Goal: Check status: Check status

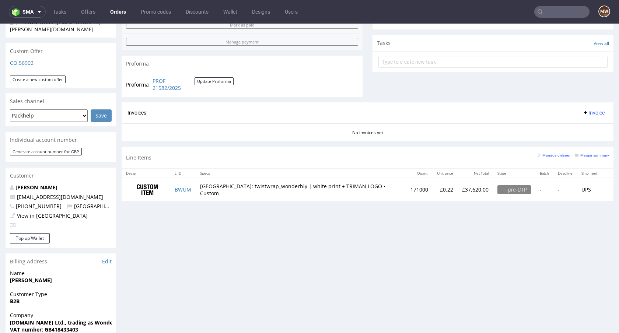
scroll to position [244, 0]
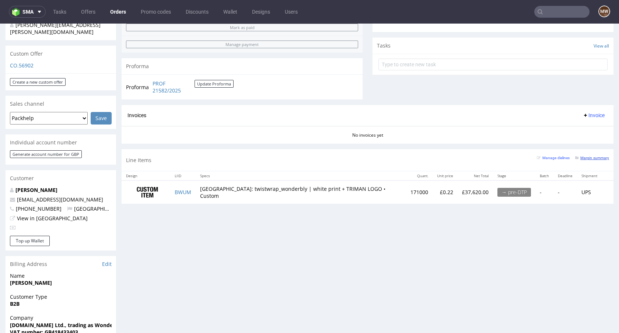
click at [583, 156] on small "Margin summary" at bounding box center [592, 158] width 34 height 4
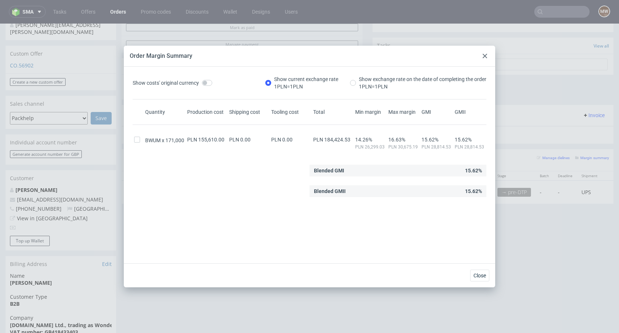
click at [483, 57] on icon at bounding box center [485, 56] width 4 height 4
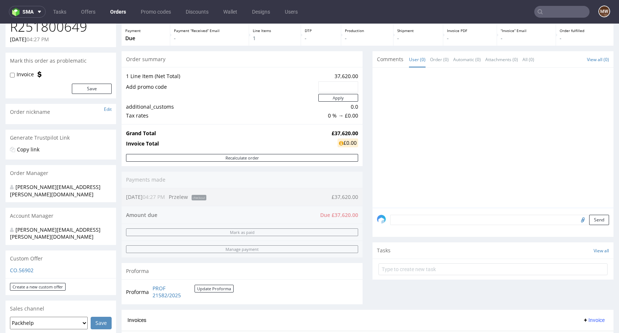
scroll to position [0, 0]
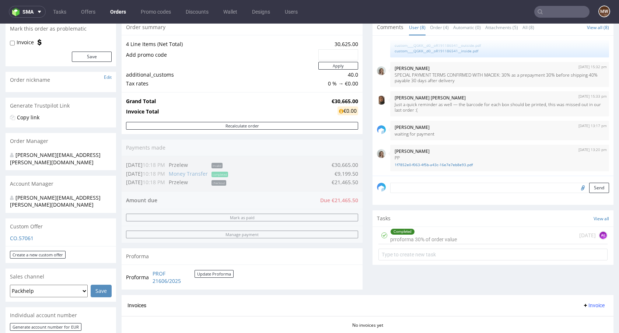
scroll to position [73, 0]
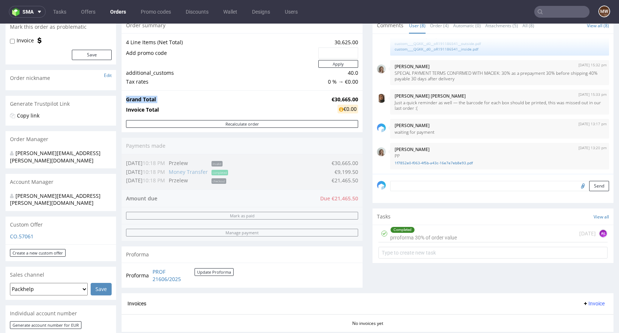
drag, startPoint x: 325, startPoint y: 98, endPoint x: 356, endPoint y: 101, distance: 31.2
click at [356, 99] on div "Grand Total €30,665.00 Invoice Total €0.00" at bounding box center [242, 105] width 241 height 30
click at [319, 92] on div "Grand Total €30,665.00 Invoice Total €0.00" at bounding box center [242, 105] width 241 height 30
drag, startPoint x: 322, startPoint y: 98, endPoint x: 351, endPoint y: 98, distance: 29.1
click at [351, 98] on tr "Grand Total €30,665.00" at bounding box center [242, 99] width 232 height 9
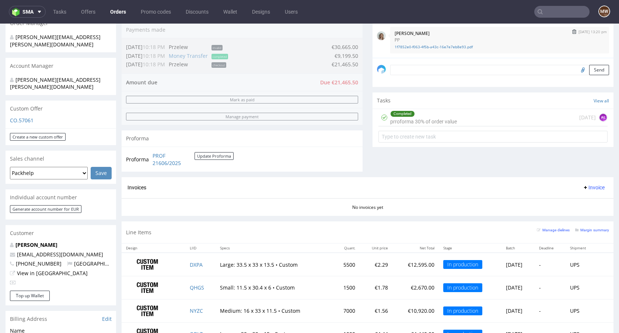
scroll to position [190, 0]
click at [594, 235] on div "Manage dielines Margin summary" at bounding box center [573, 231] width 72 height 13
click at [588, 230] on small "Margin summary" at bounding box center [592, 230] width 34 height 4
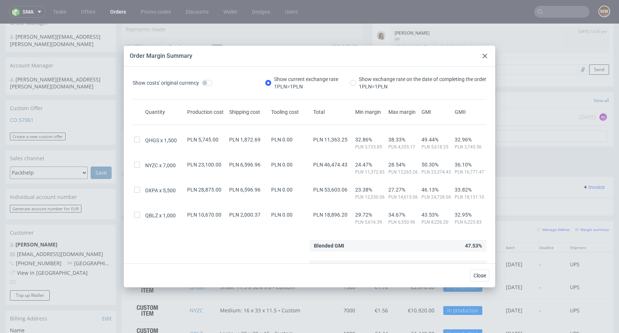
scroll to position [9, 0]
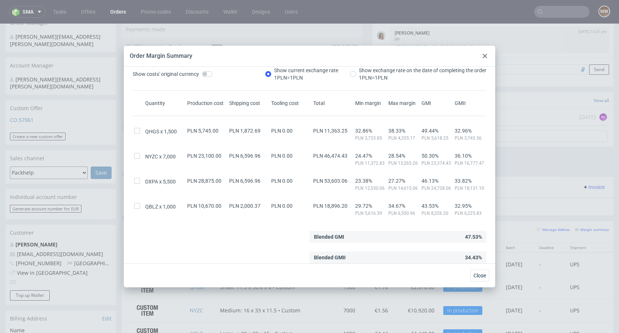
click at [480, 59] on div at bounding box center [484, 56] width 9 height 9
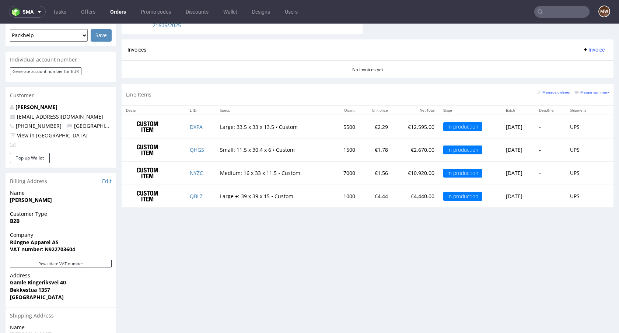
scroll to position [306, 0]
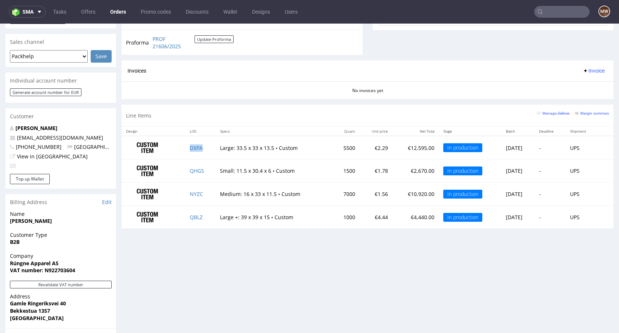
click at [190, 152] on td "DXPA" at bounding box center [200, 147] width 31 height 23
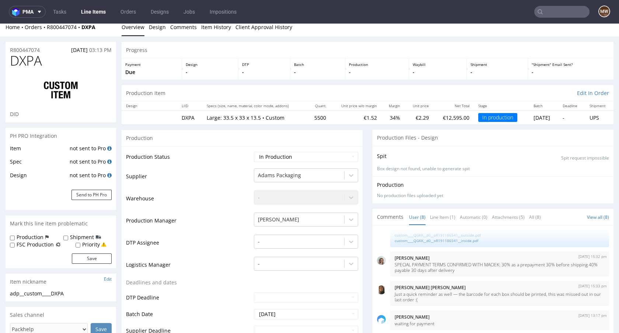
scroll to position [8, 0]
